Goal: Browse casually

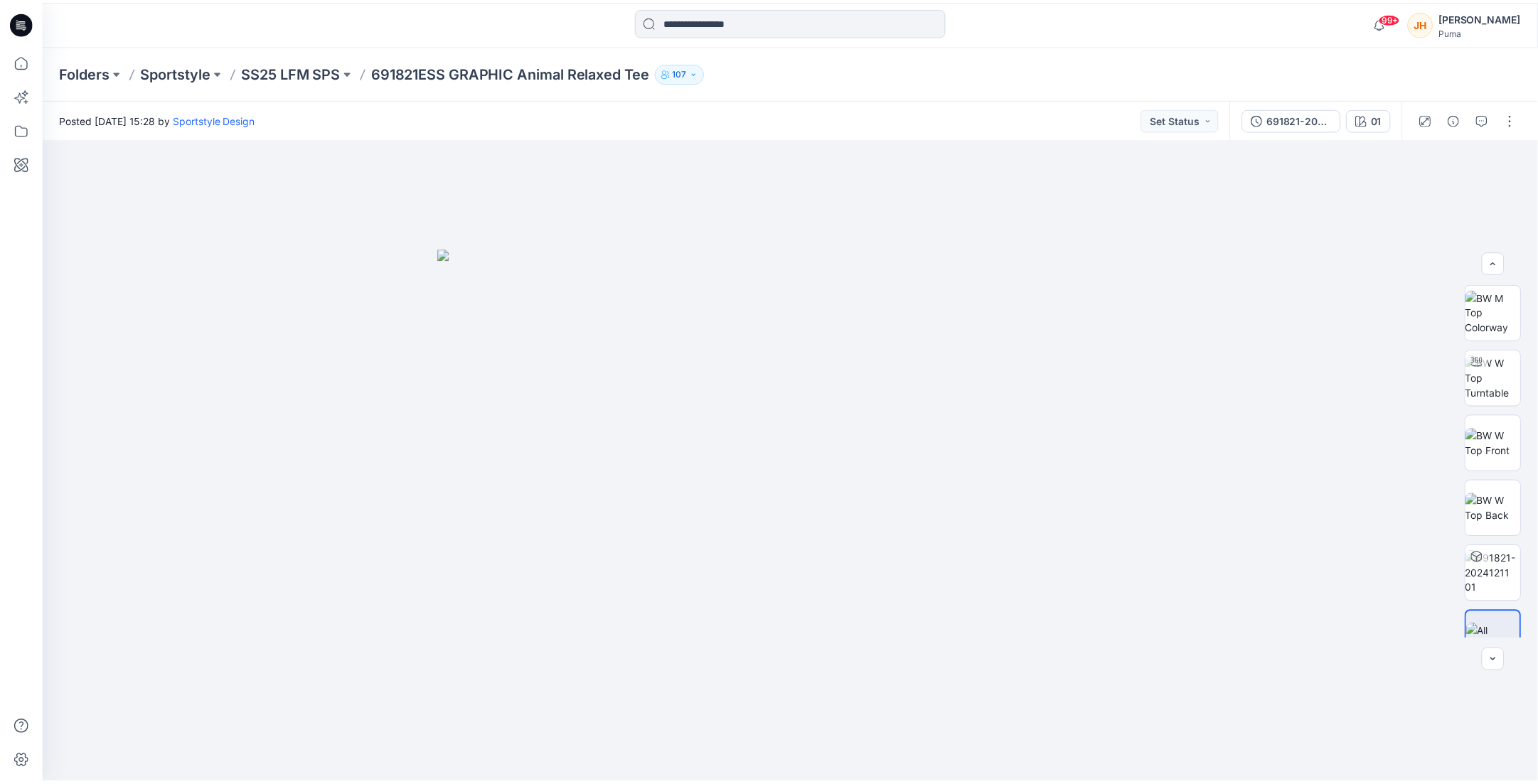
scroll to position [28, 0]
click at [20, 22] on icon at bounding box center [18, 22] width 5 height 1
click at [853, 437] on img at bounding box center [797, 516] width 712 height 535
